Goal: Complete application form

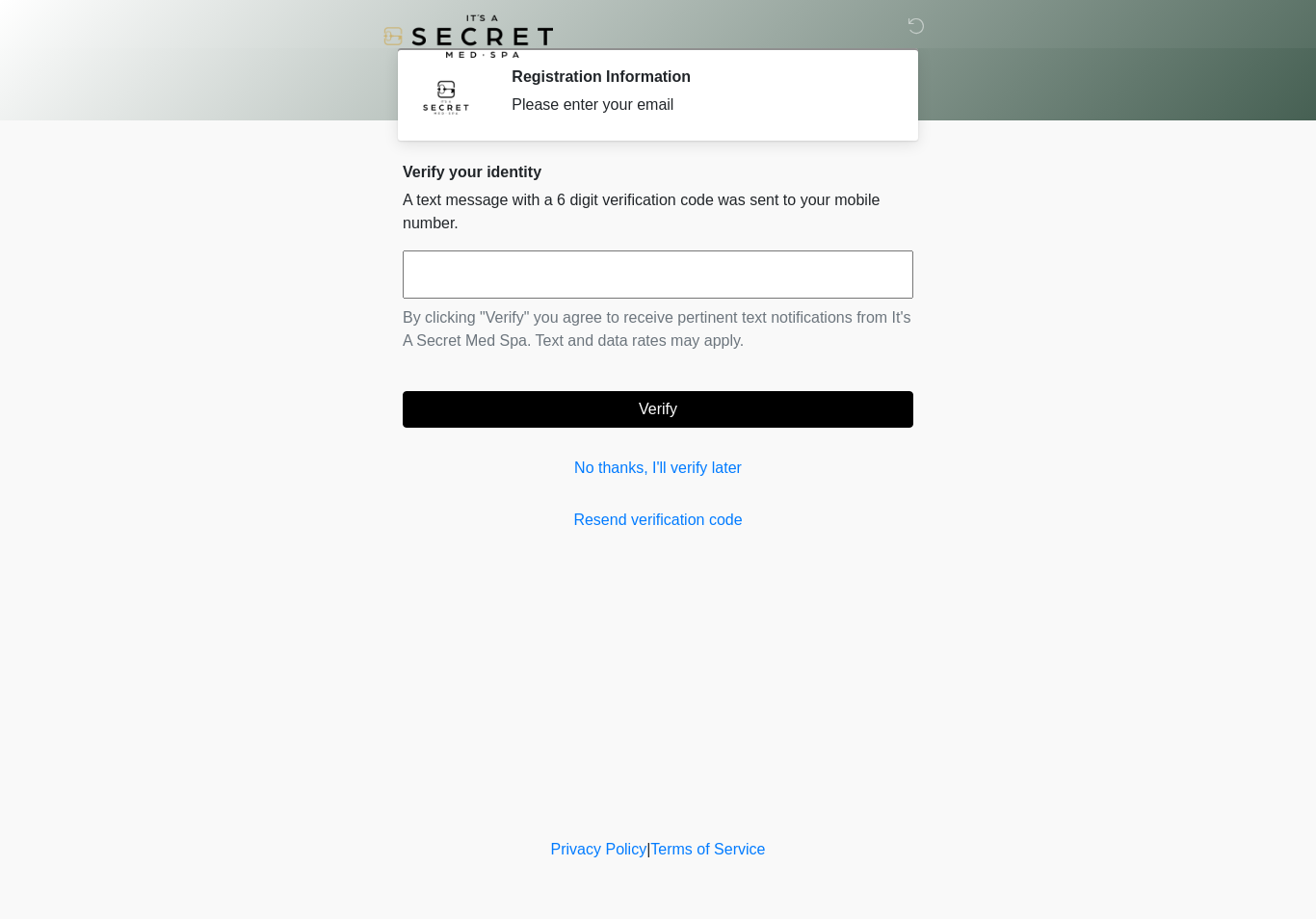
click at [774, 297] on input "text" at bounding box center [658, 275] width 511 height 48
type input "******"
click at [754, 413] on button "Verify" at bounding box center [658, 410] width 511 height 37
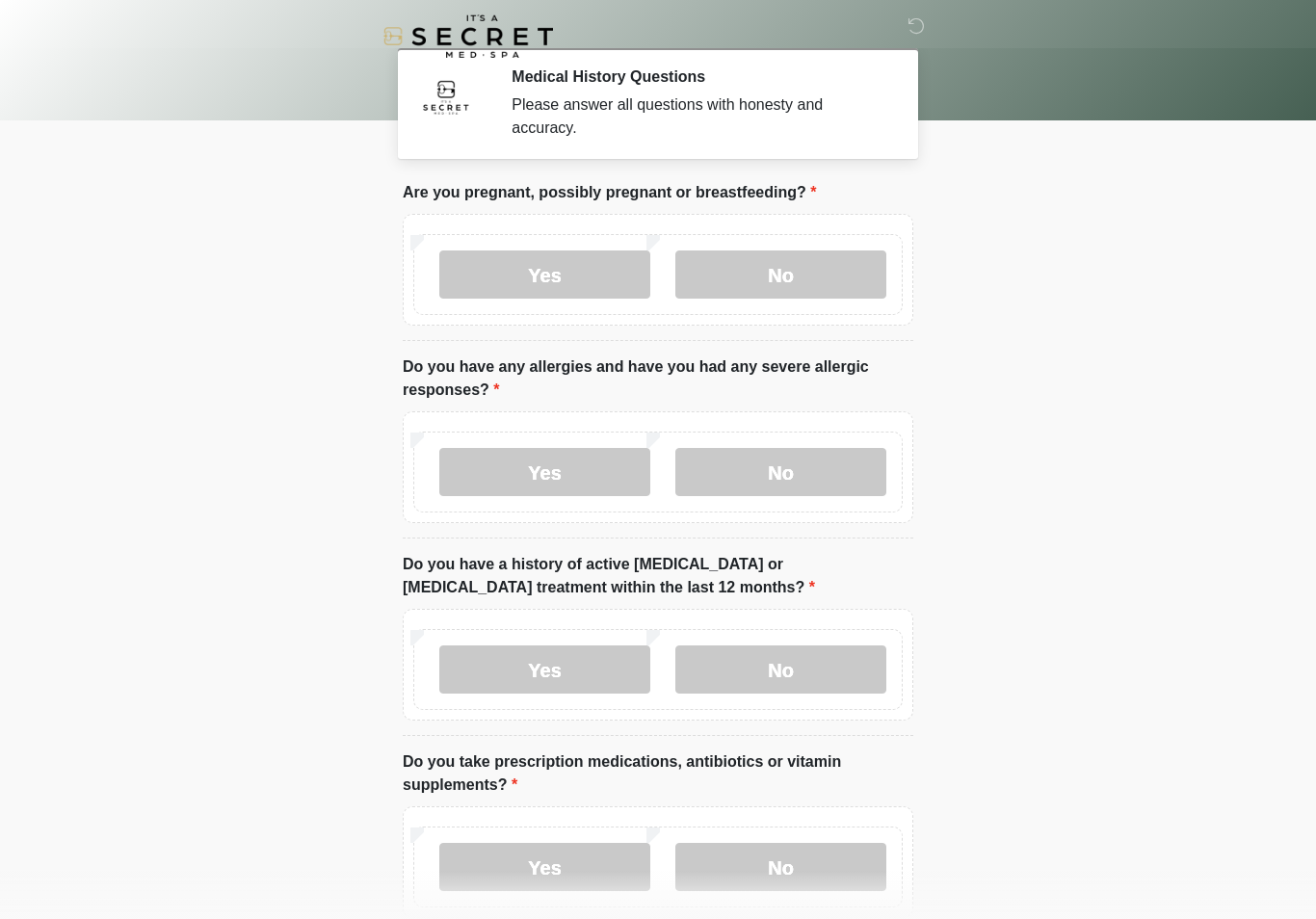
click at [817, 278] on label "No" at bounding box center [780, 275] width 211 height 48
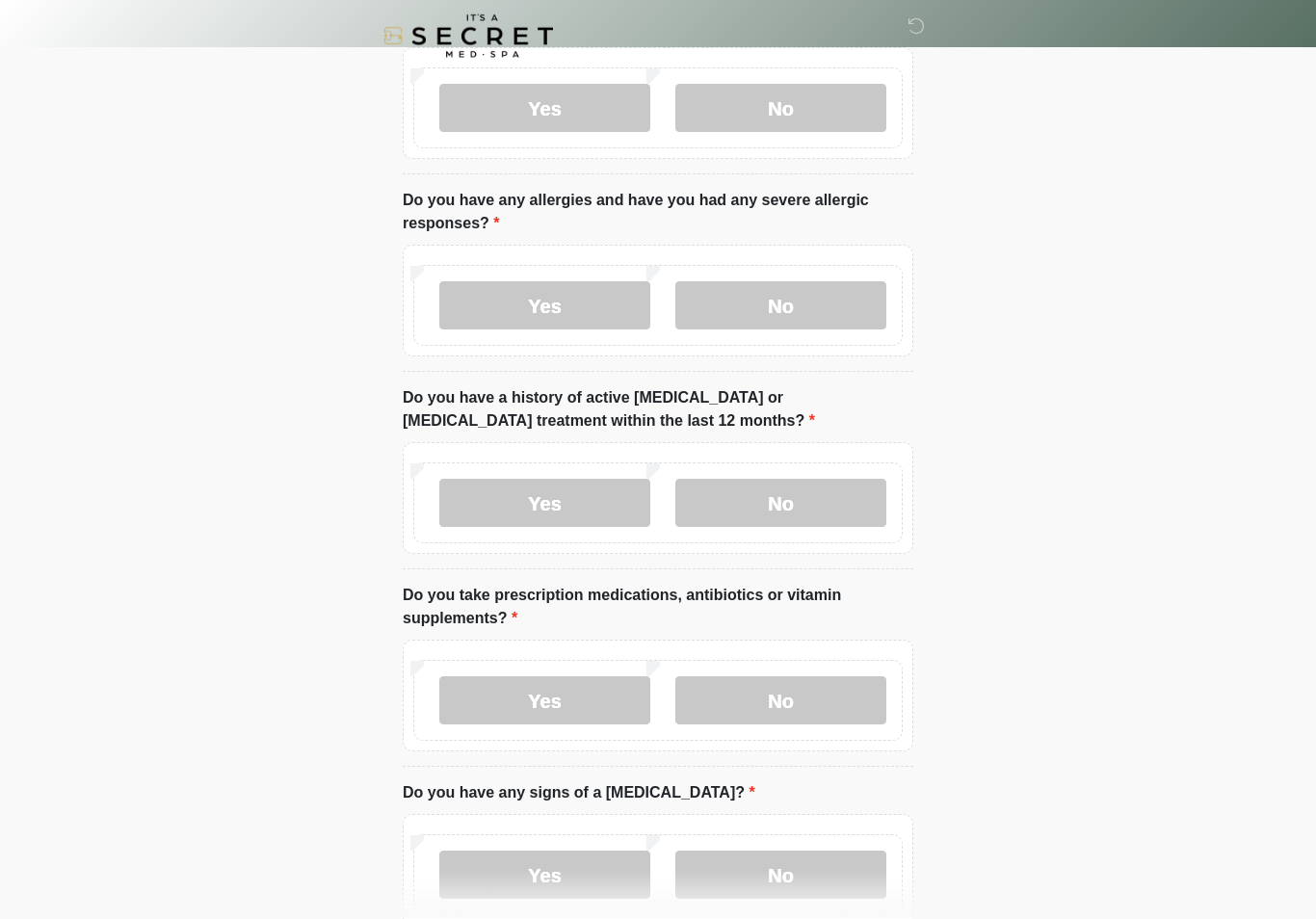
scroll to position [171, 0]
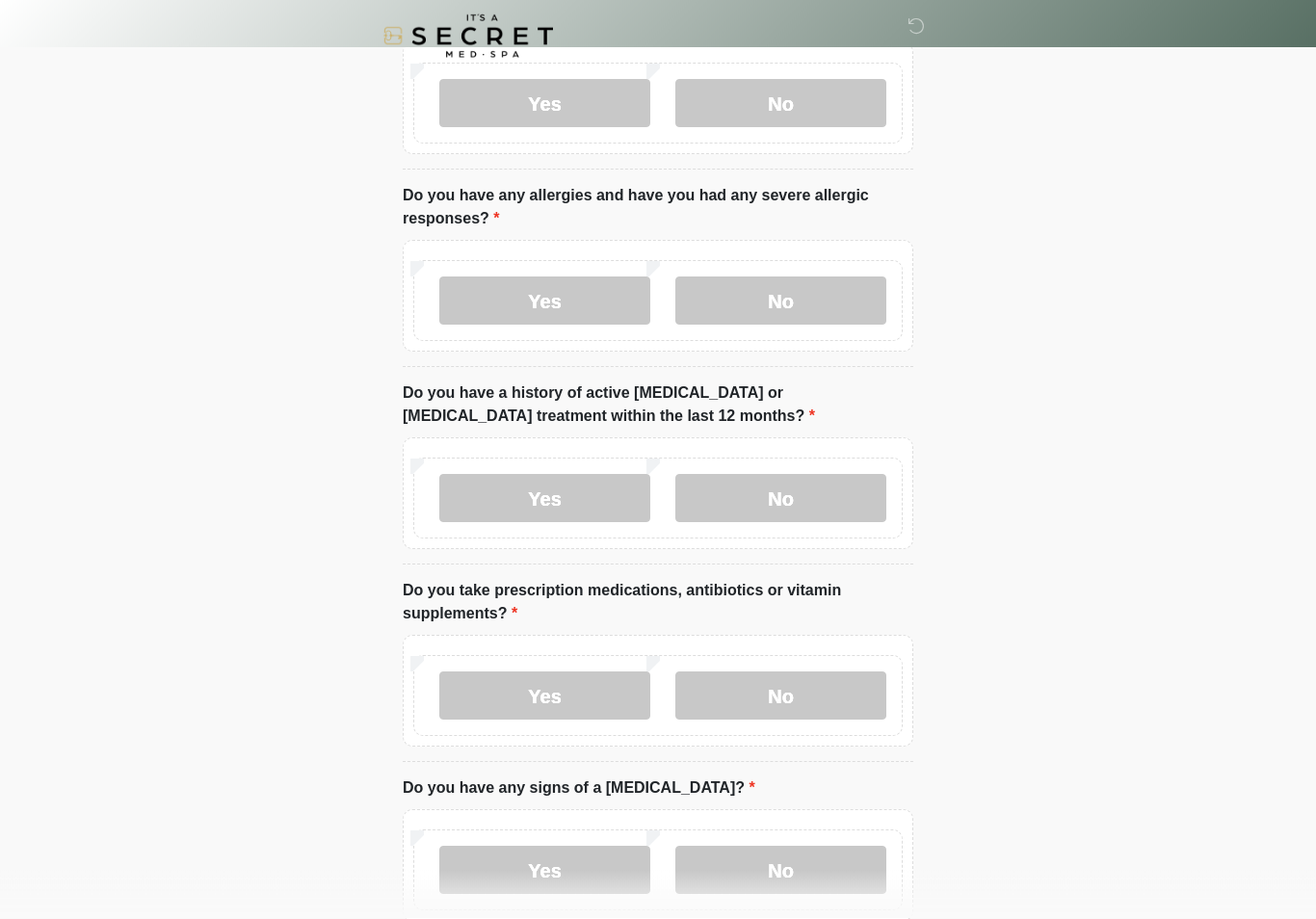
click at [811, 302] on label "No" at bounding box center [780, 302] width 211 height 48
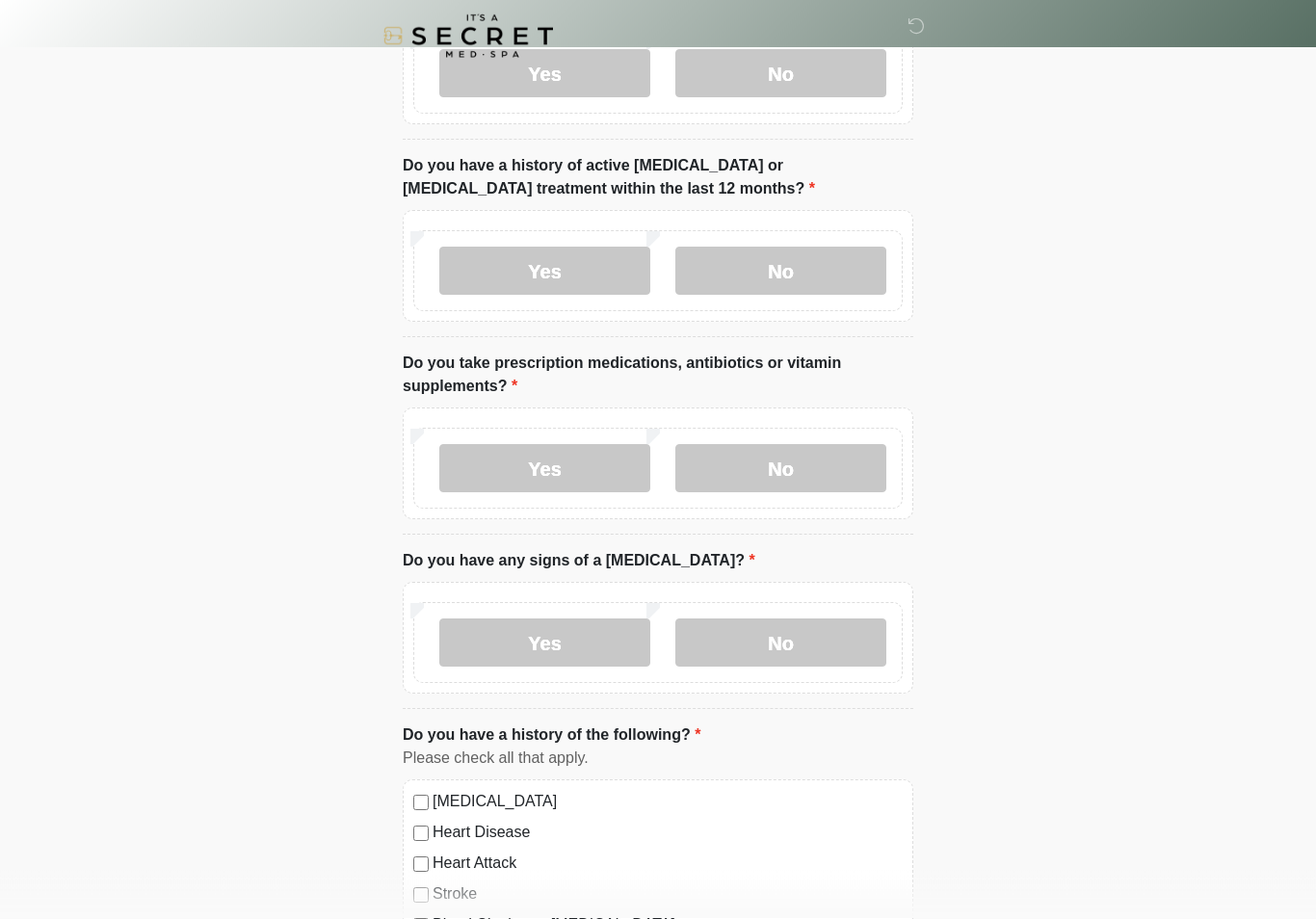
scroll to position [401, 0]
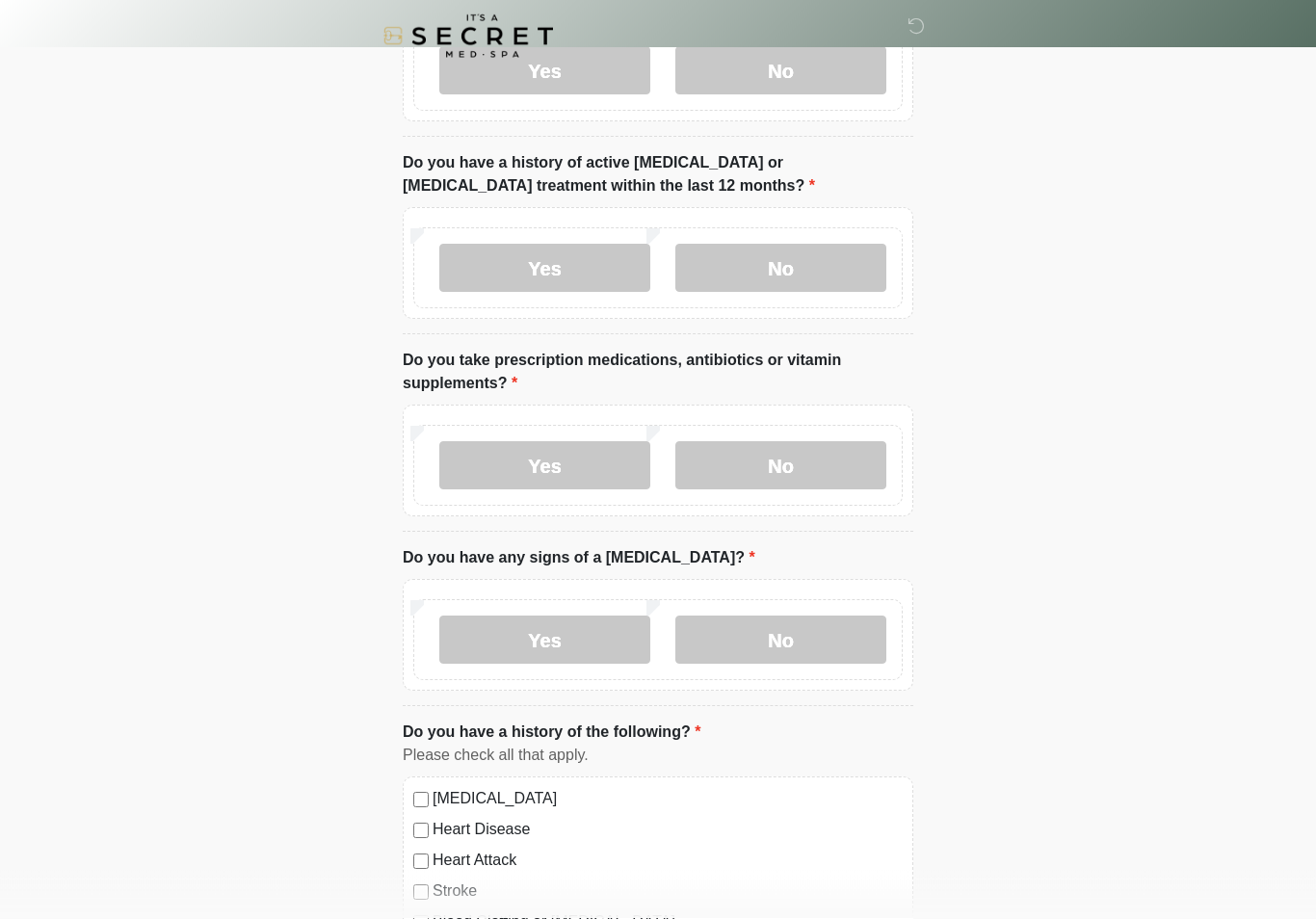
click at [803, 270] on label "No" at bounding box center [780, 269] width 211 height 48
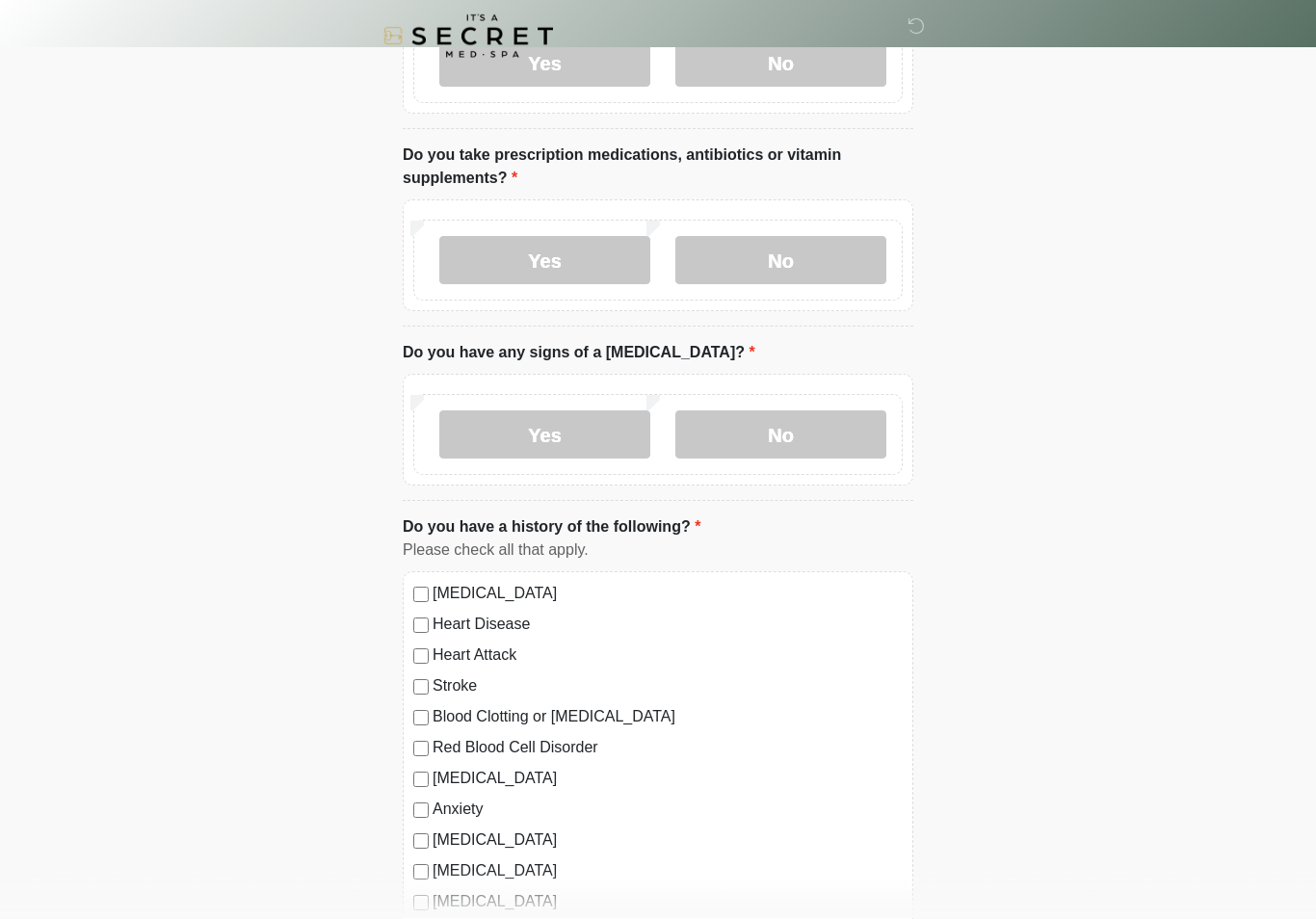
scroll to position [609, 0]
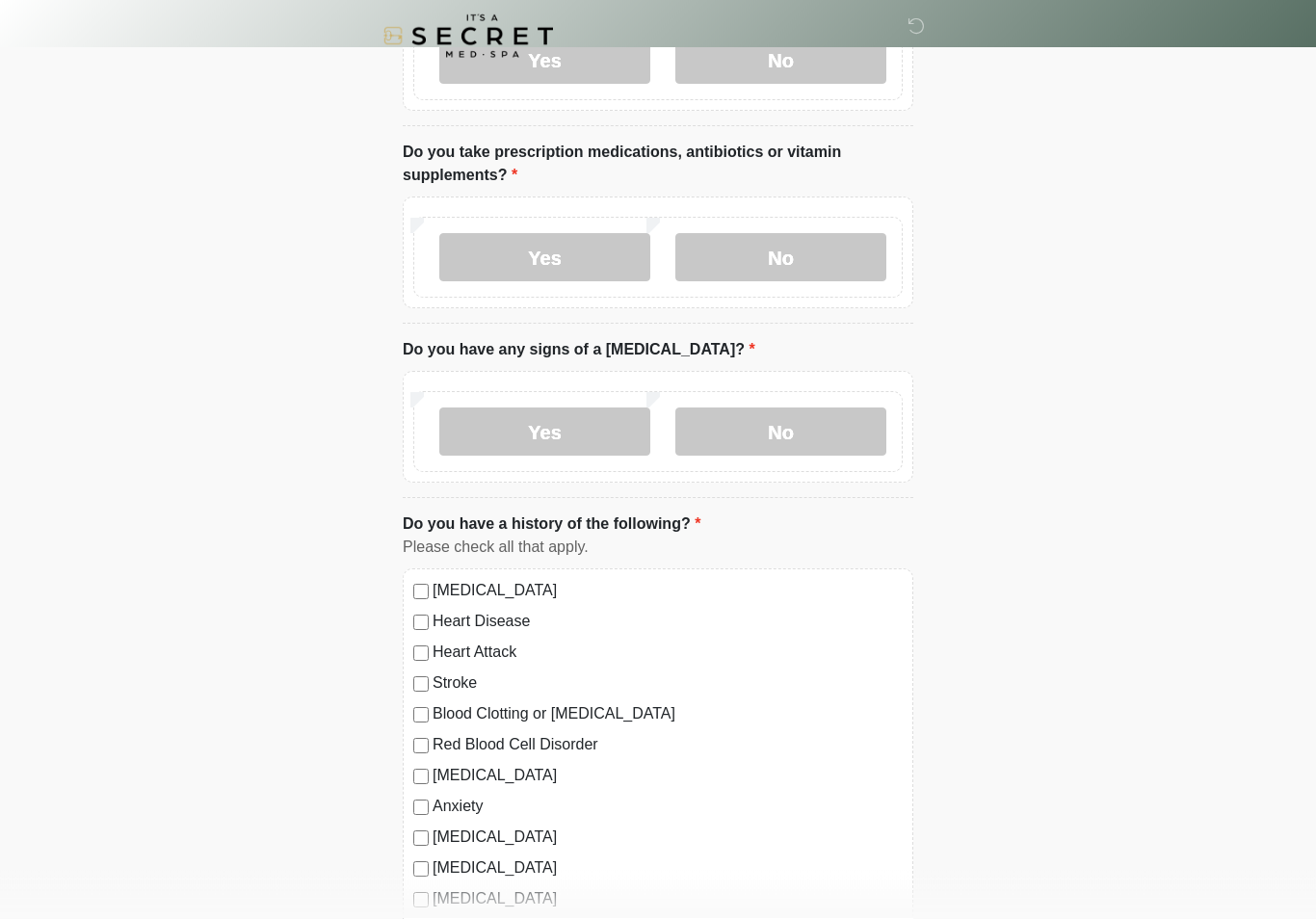
click at [828, 242] on label "No" at bounding box center [780, 258] width 211 height 48
click at [813, 433] on label "No" at bounding box center [780, 432] width 211 height 48
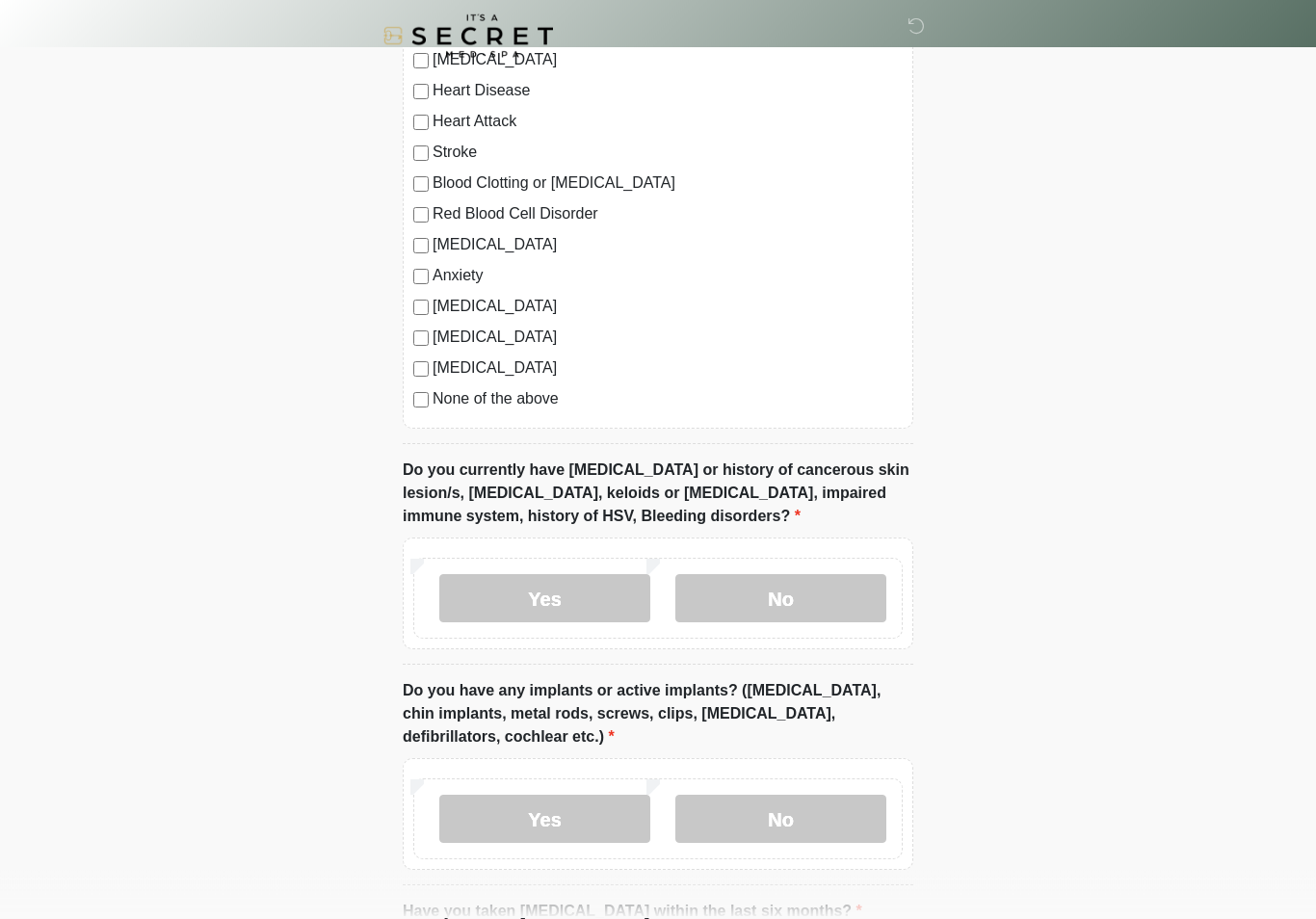
scroll to position [1141, 0]
click at [824, 592] on label "No" at bounding box center [780, 598] width 211 height 48
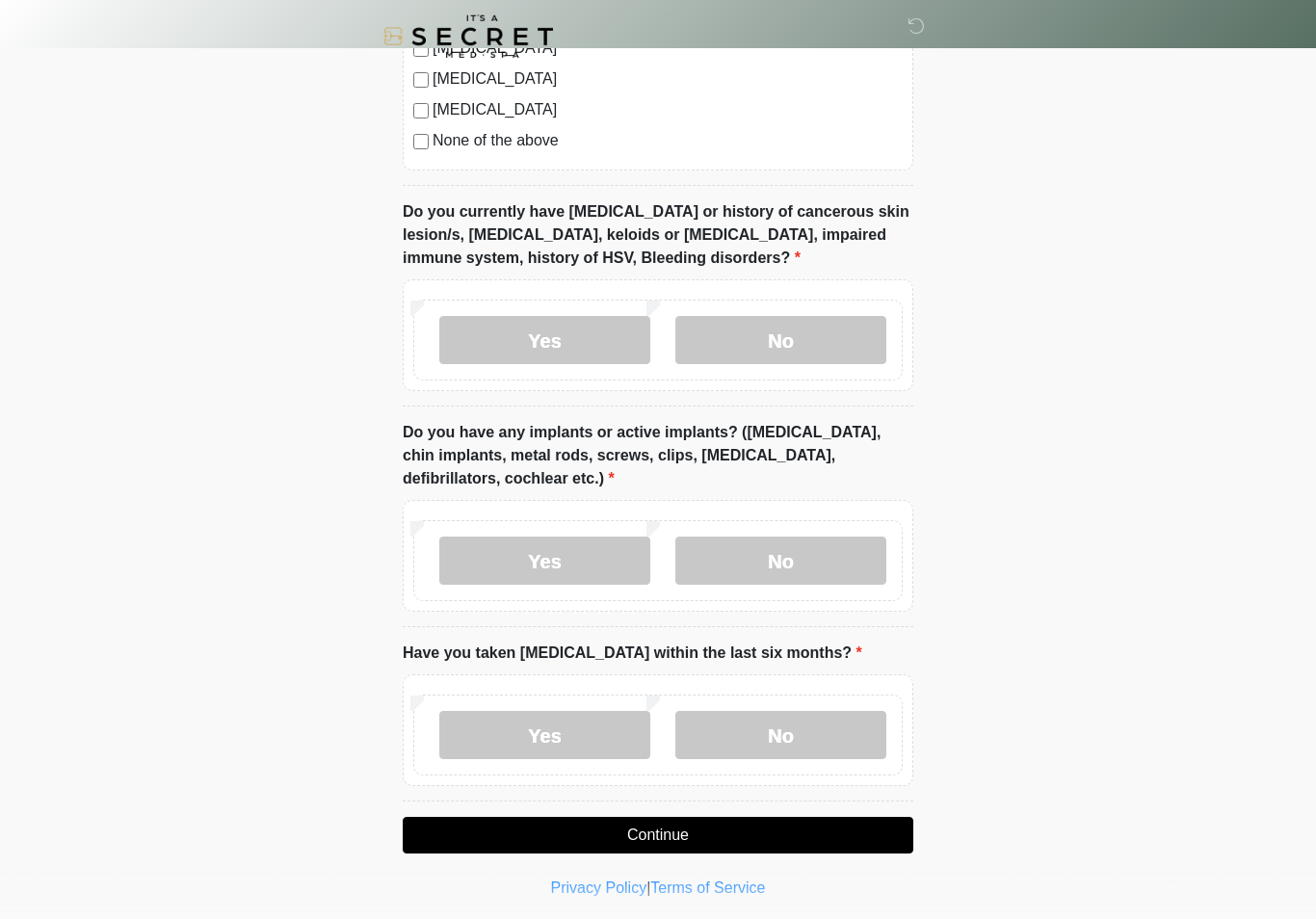
scroll to position [1403, 0]
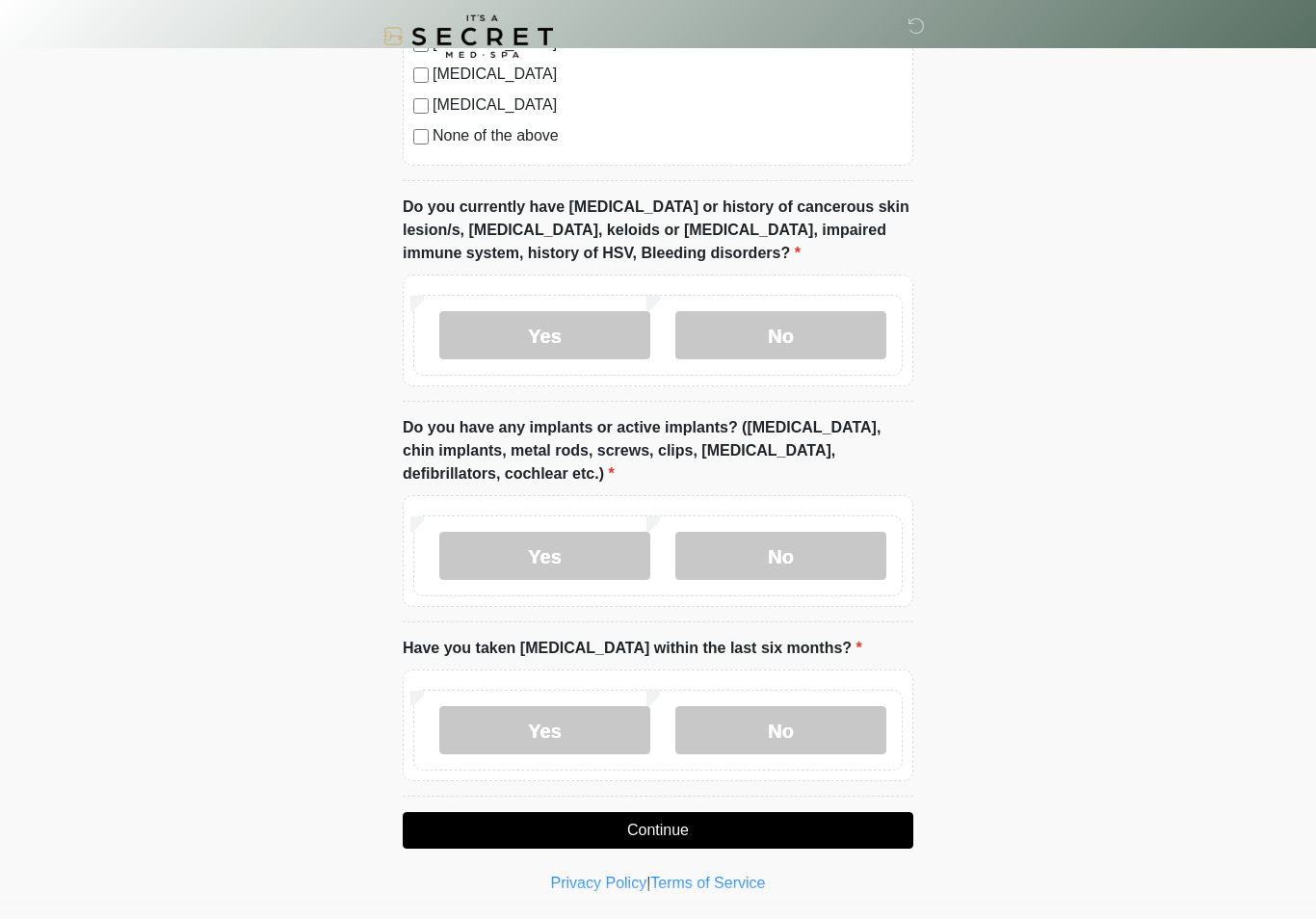
click at [833, 555] on label "No" at bounding box center [780, 555] width 211 height 48
click at [814, 719] on label "No" at bounding box center [780, 730] width 211 height 48
click at [703, 827] on button "Continue" at bounding box center [658, 830] width 511 height 37
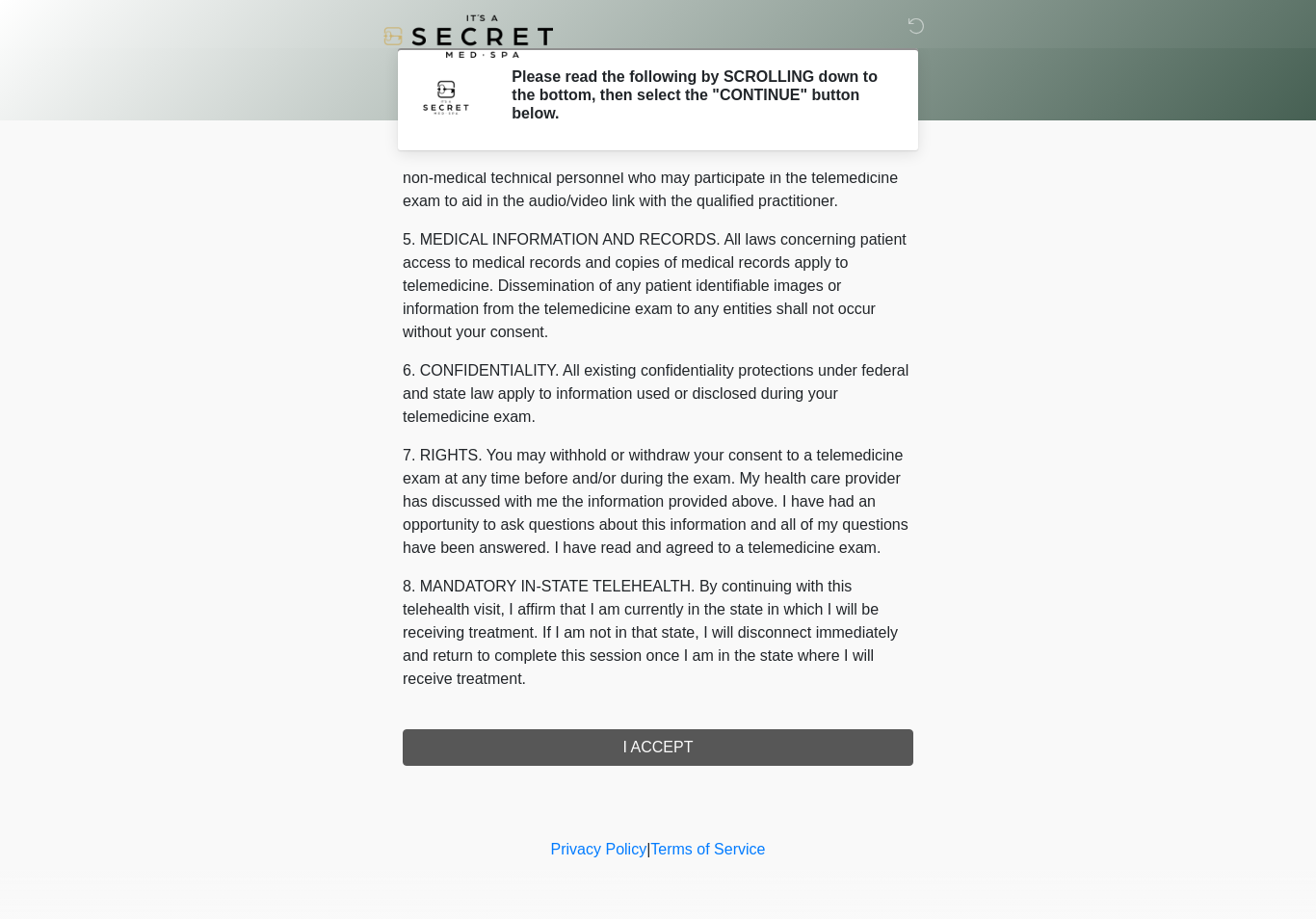
scroll to position [583, 0]
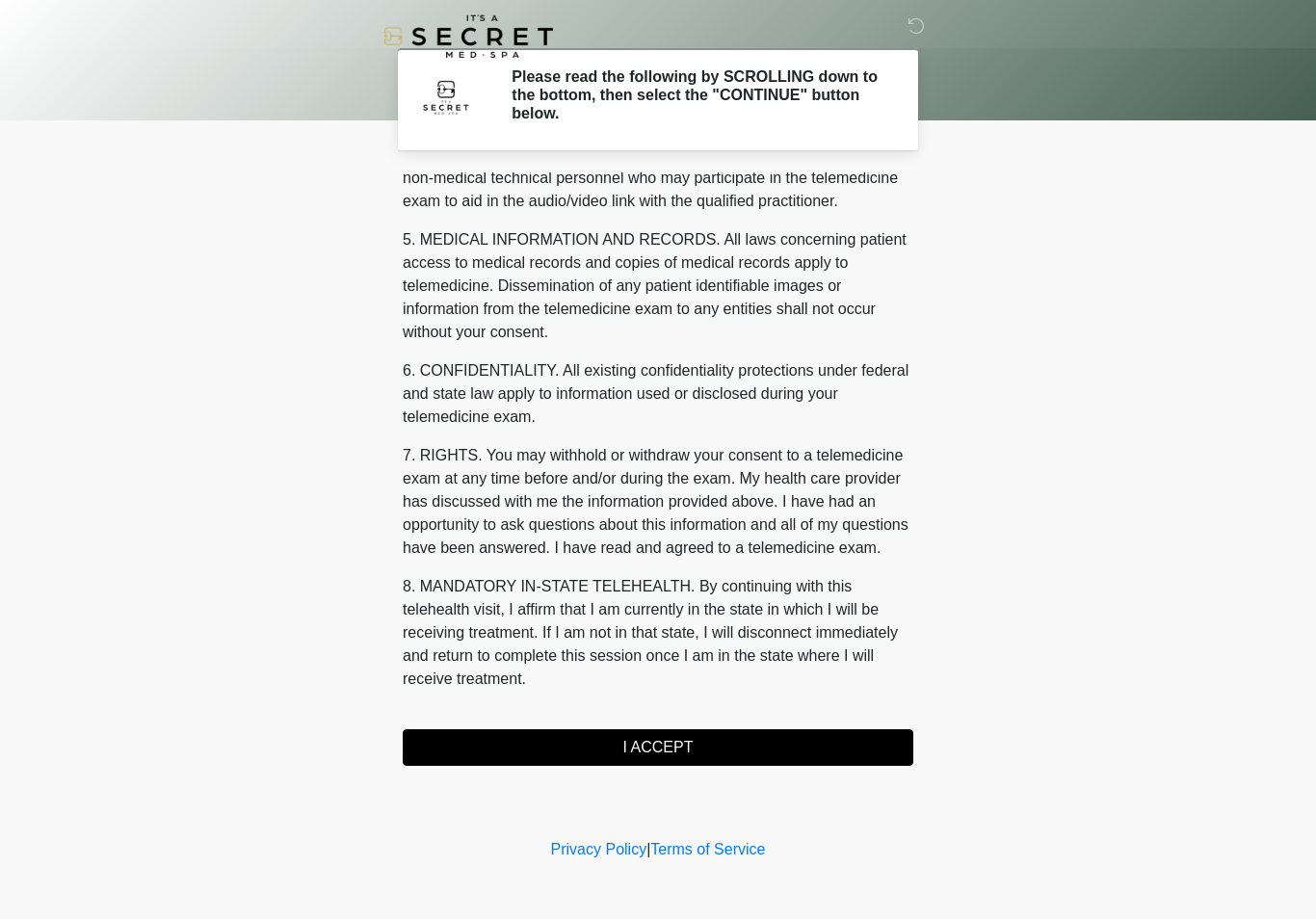
click at [701, 744] on button "I ACCEPT" at bounding box center [658, 747] width 511 height 37
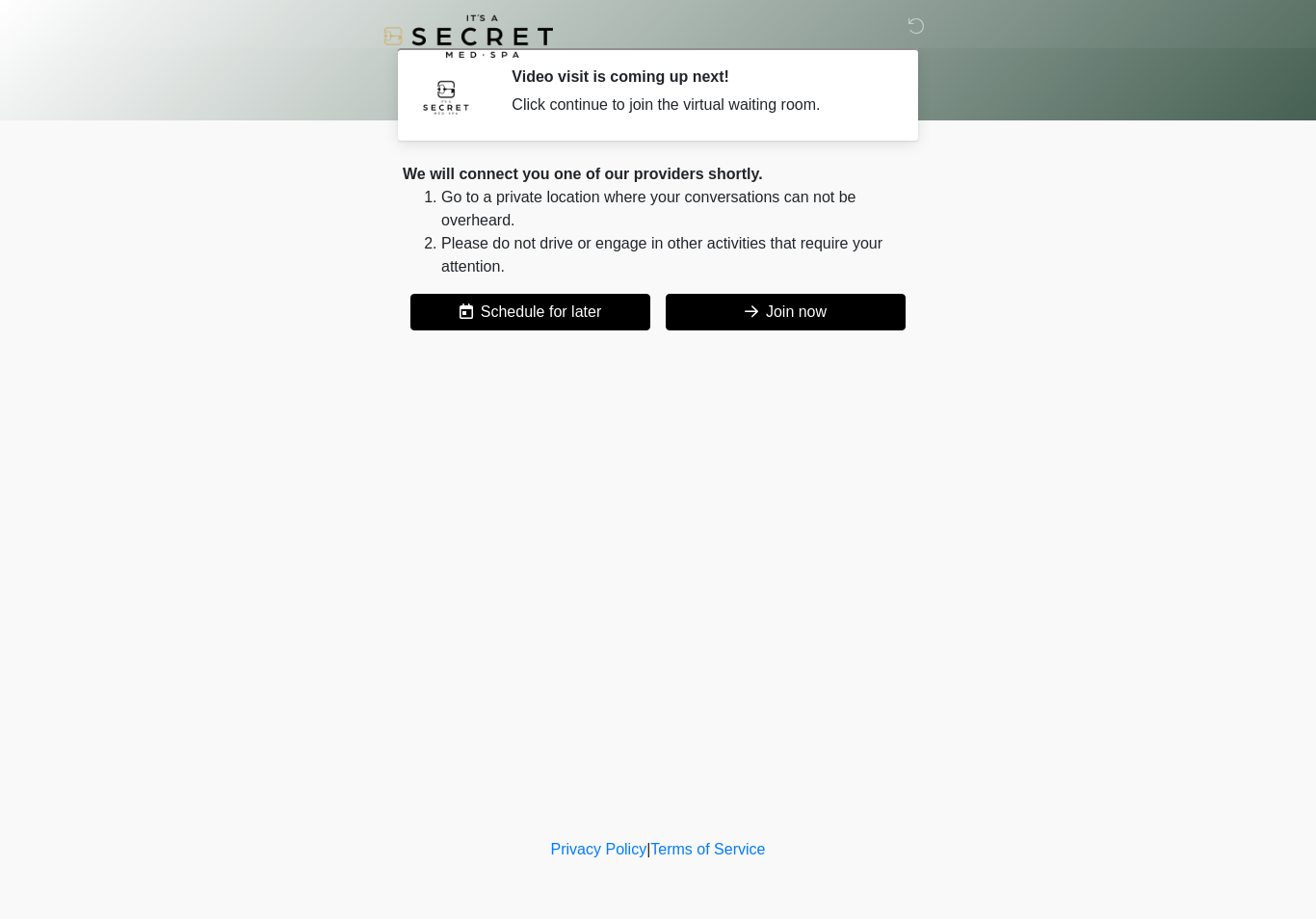
click at [827, 303] on button "Join now" at bounding box center [785, 312] width 240 height 37
